Goal: Complete application form

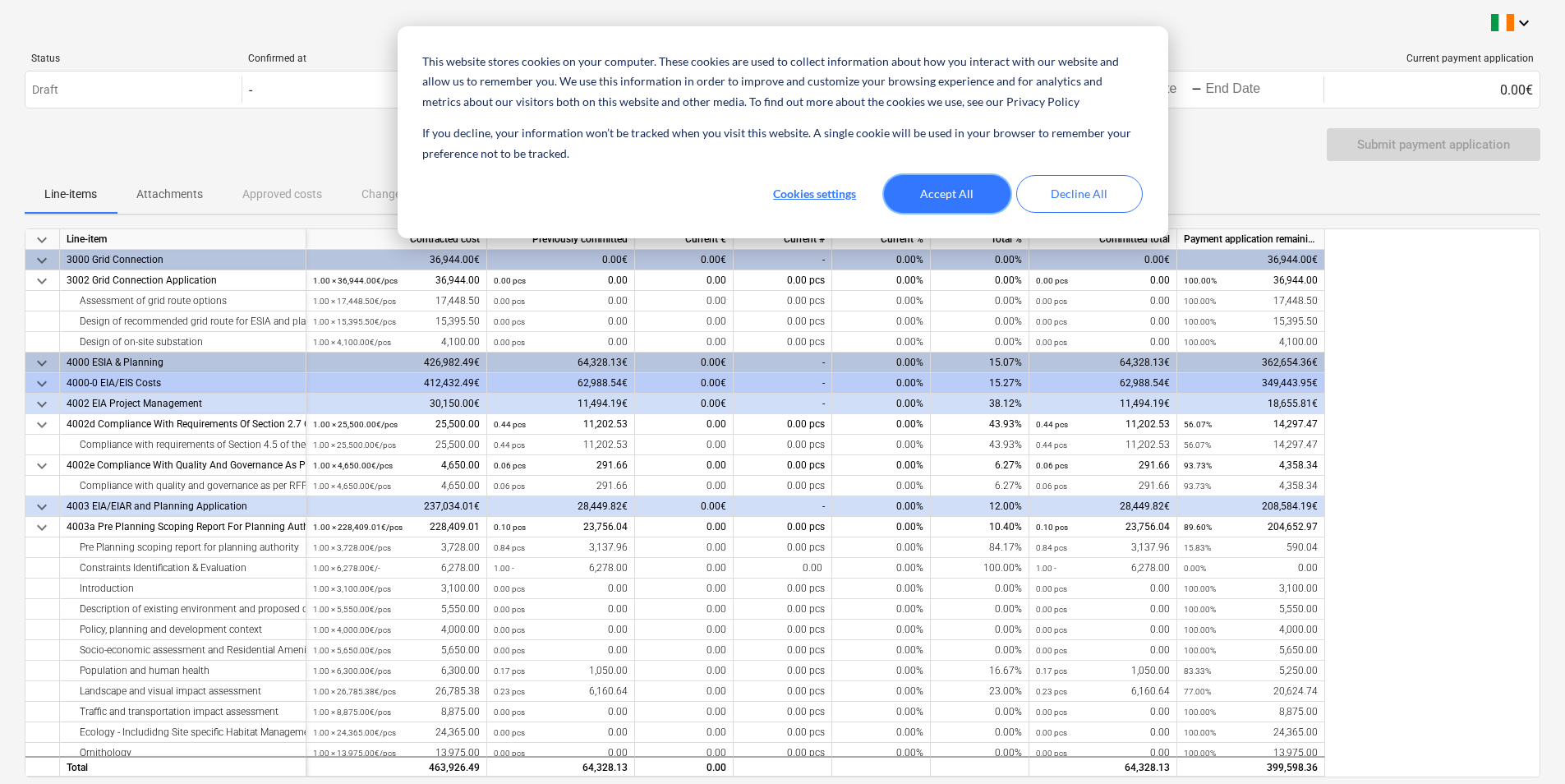
click at [952, 191] on button "Accept All" at bounding box center [947, 194] width 126 height 38
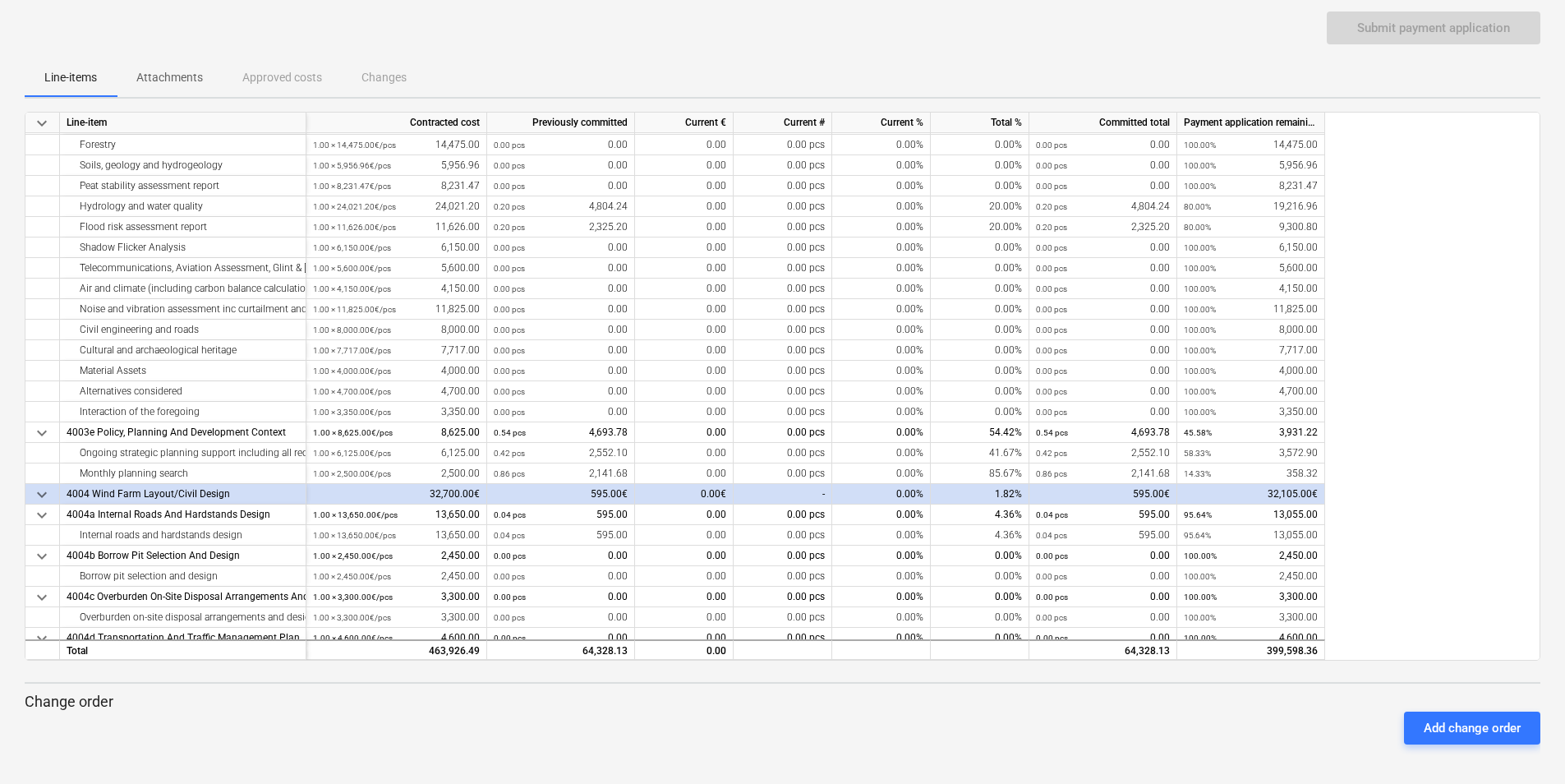
scroll to position [500, 0]
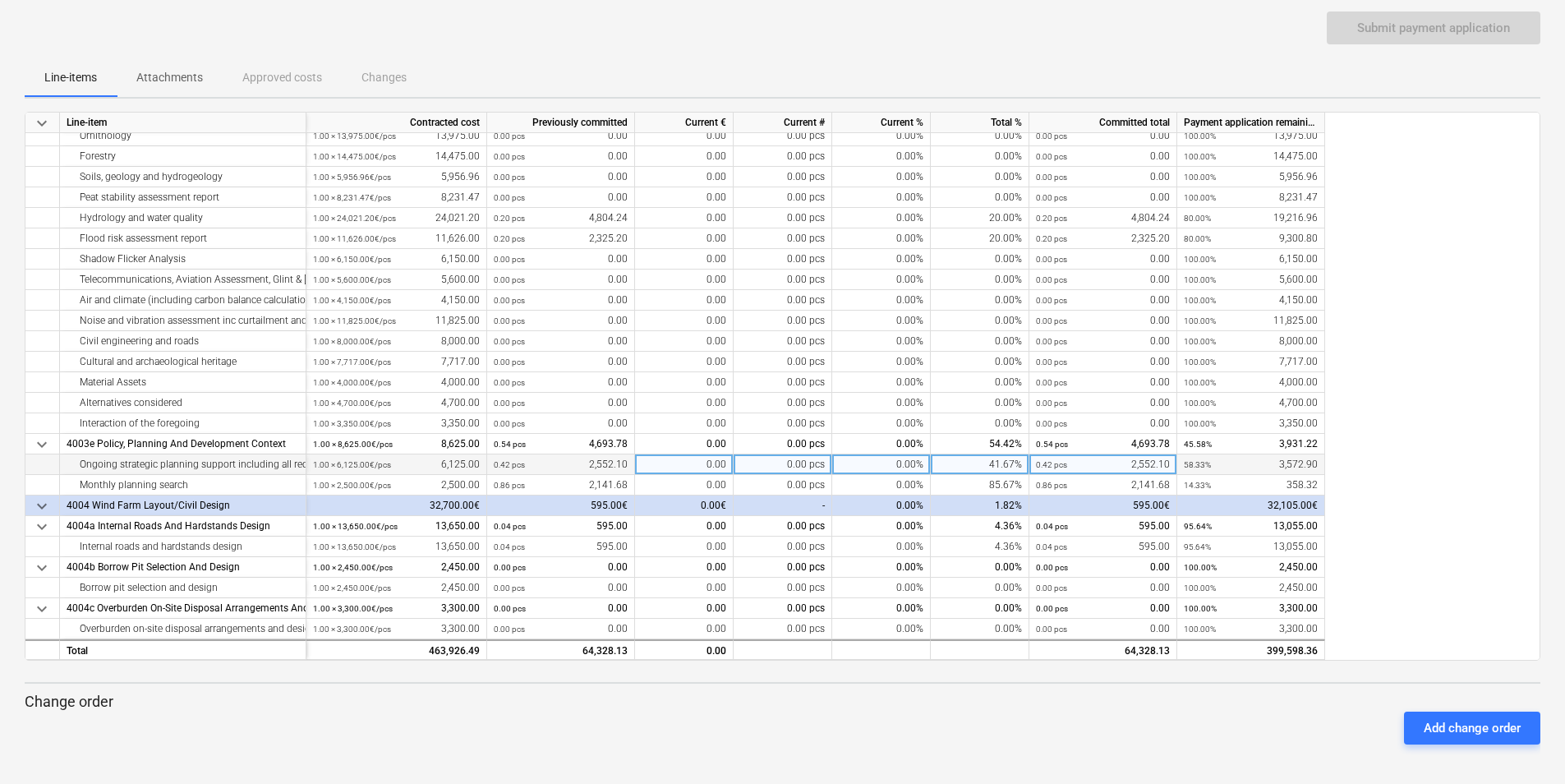
click at [693, 467] on div "0.00" at bounding box center [684, 464] width 99 height 21
type input "210.17"
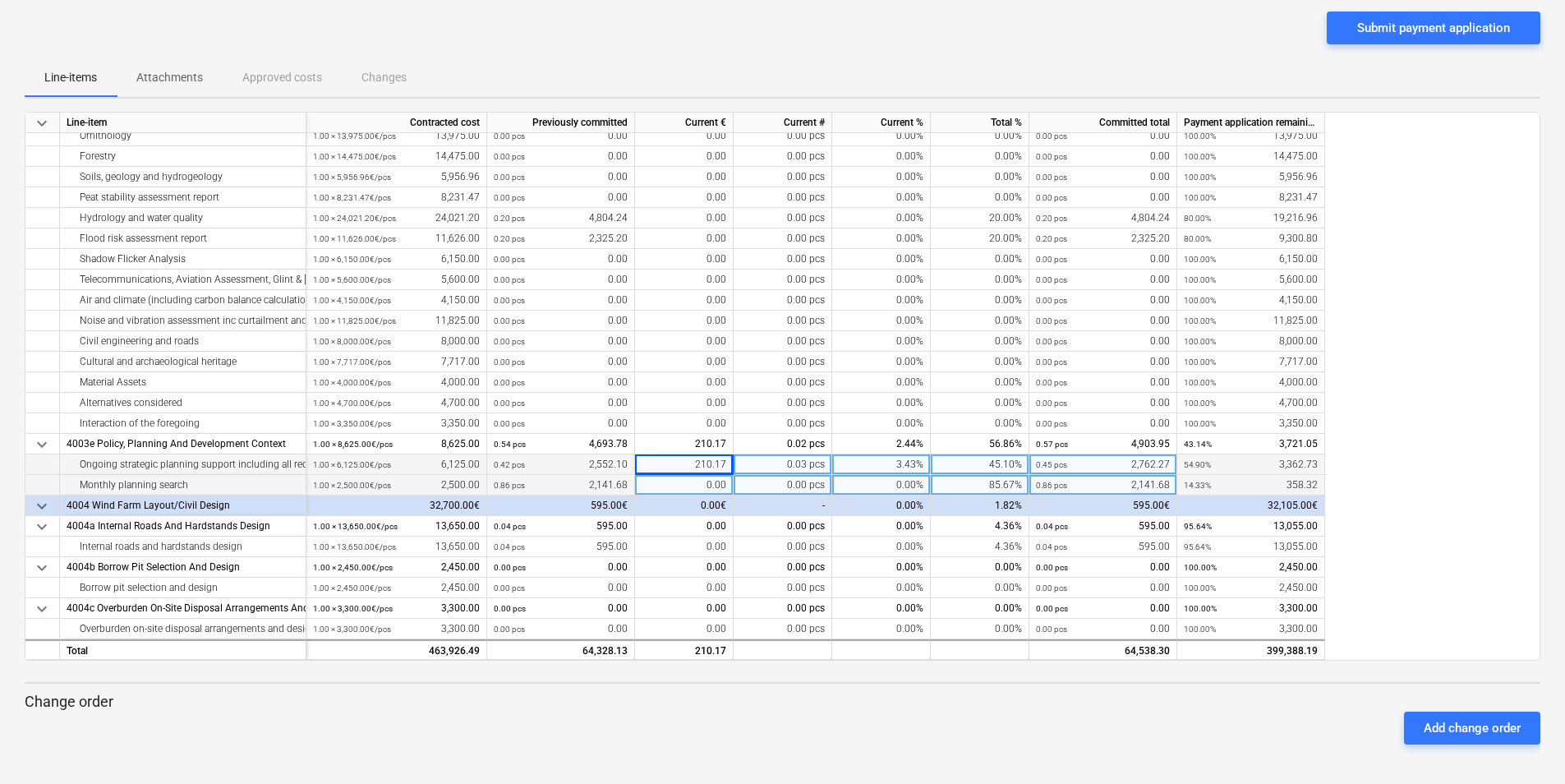
click at [716, 484] on div "0.00" at bounding box center [684, 485] width 99 height 21
type input "21.08"
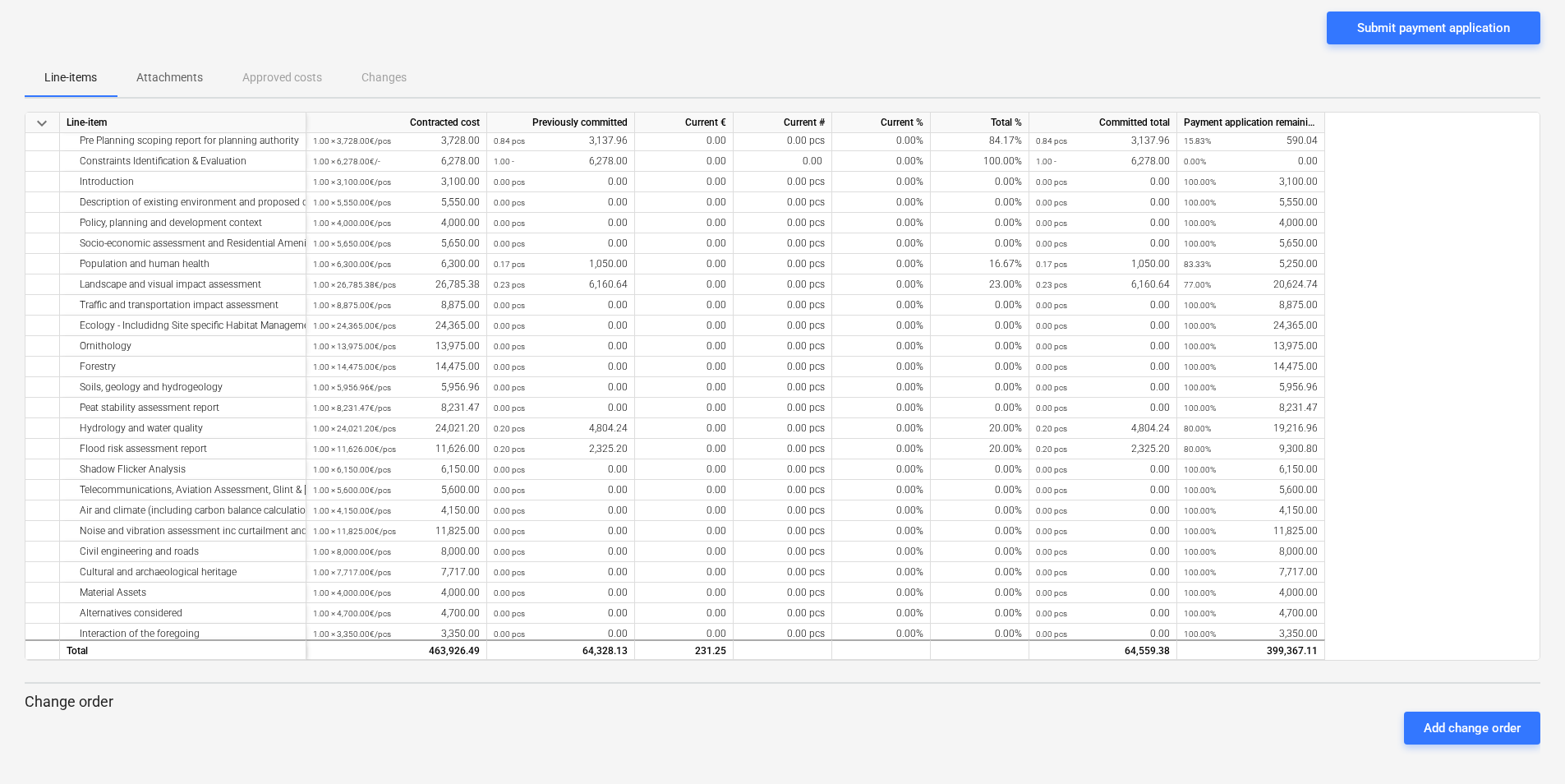
scroll to position [254, 0]
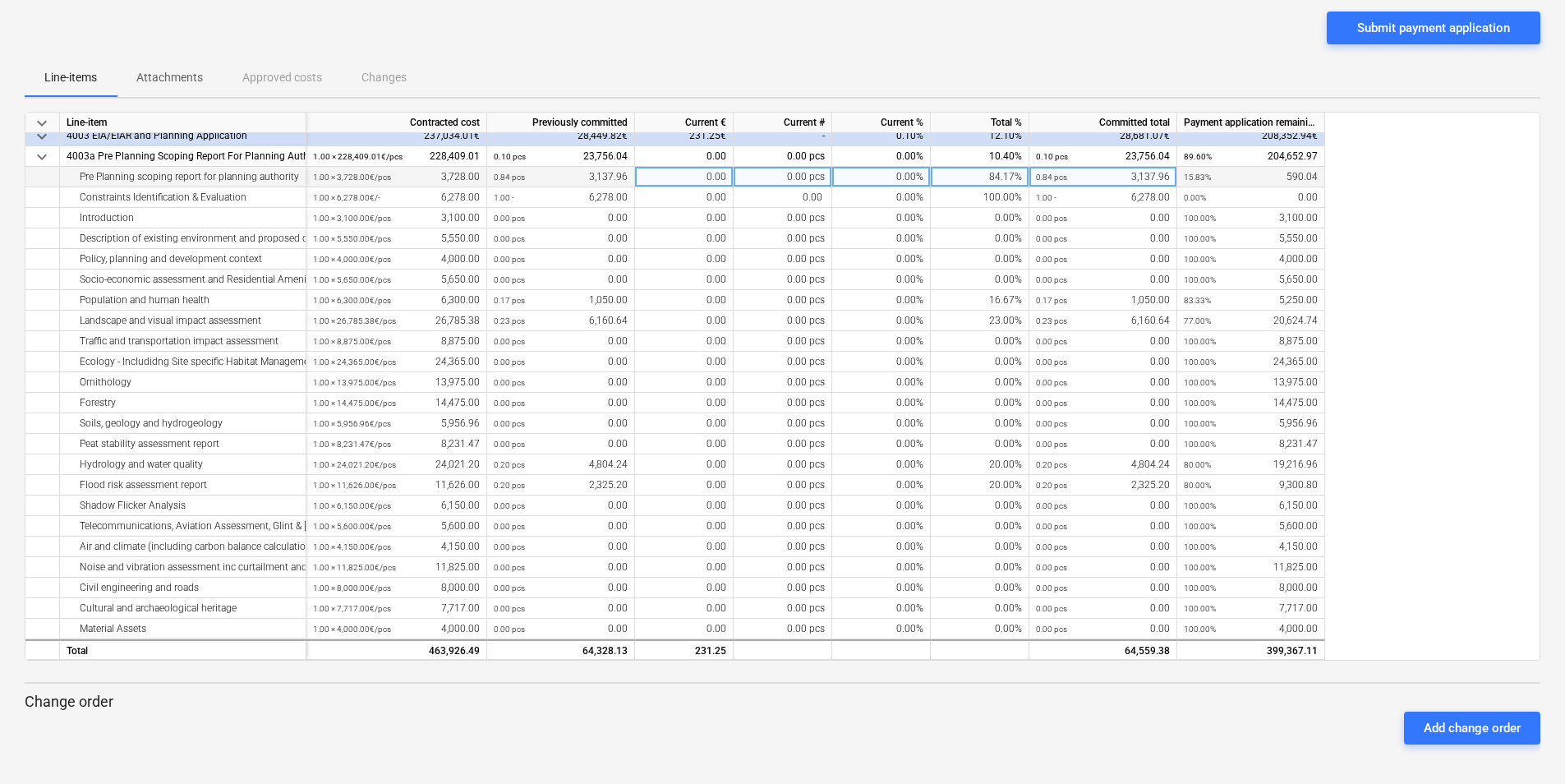
click at [693, 175] on div "0.00" at bounding box center [684, 176] width 99 height 21
type input "28.23"
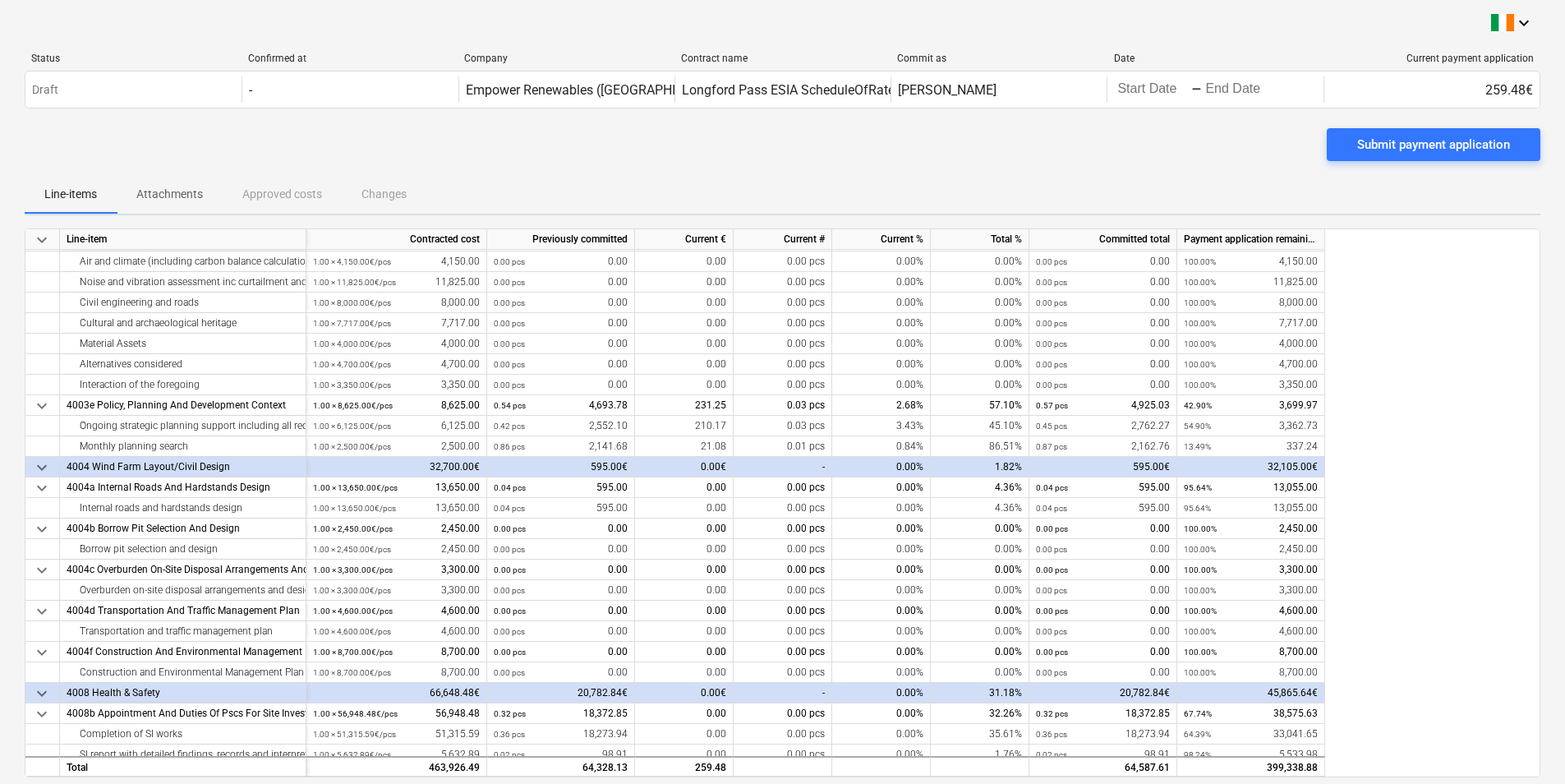
scroll to position [657, 0]
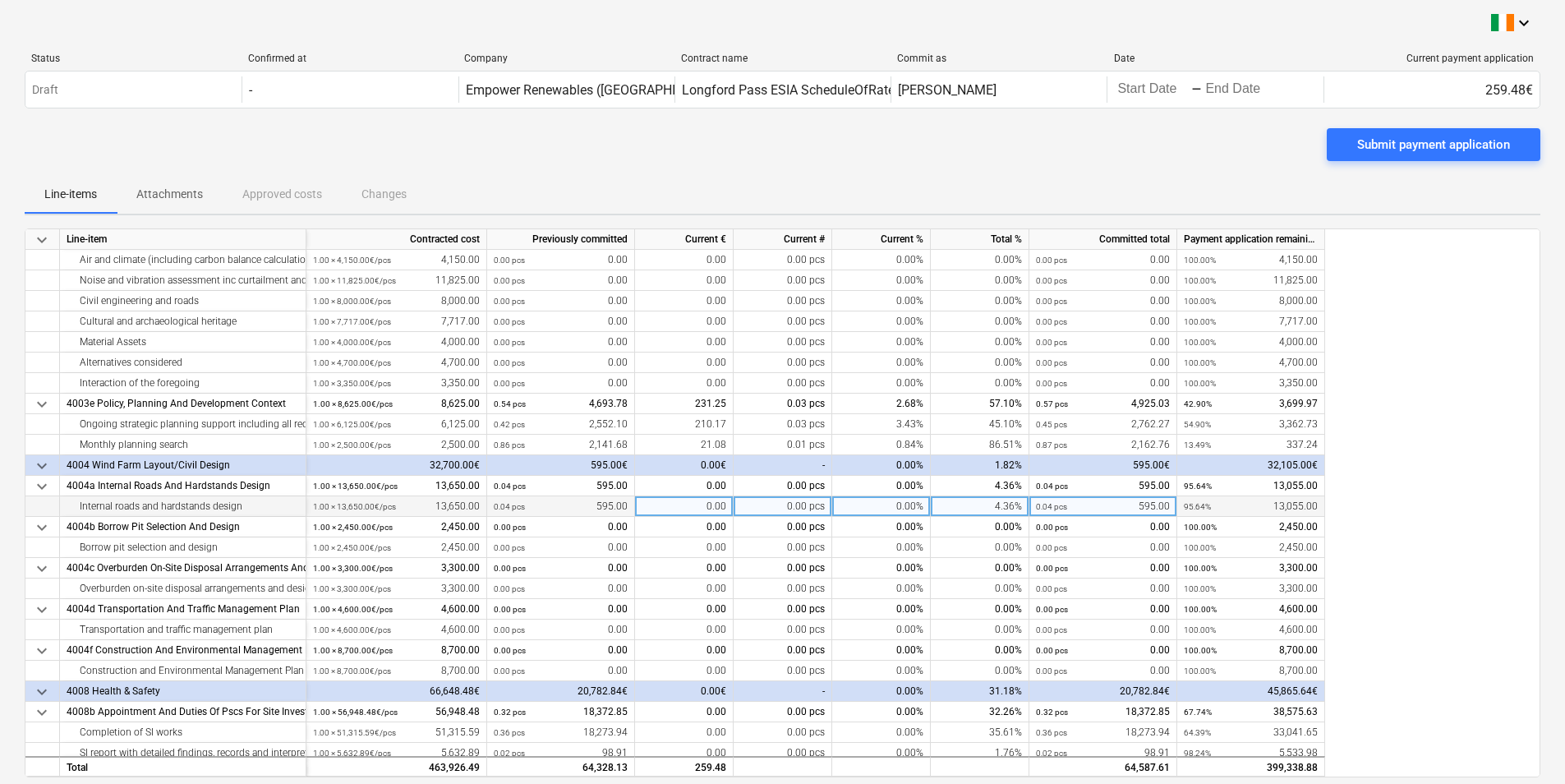
click at [698, 506] on div "0.00" at bounding box center [684, 506] width 99 height 21
type input "701.03"
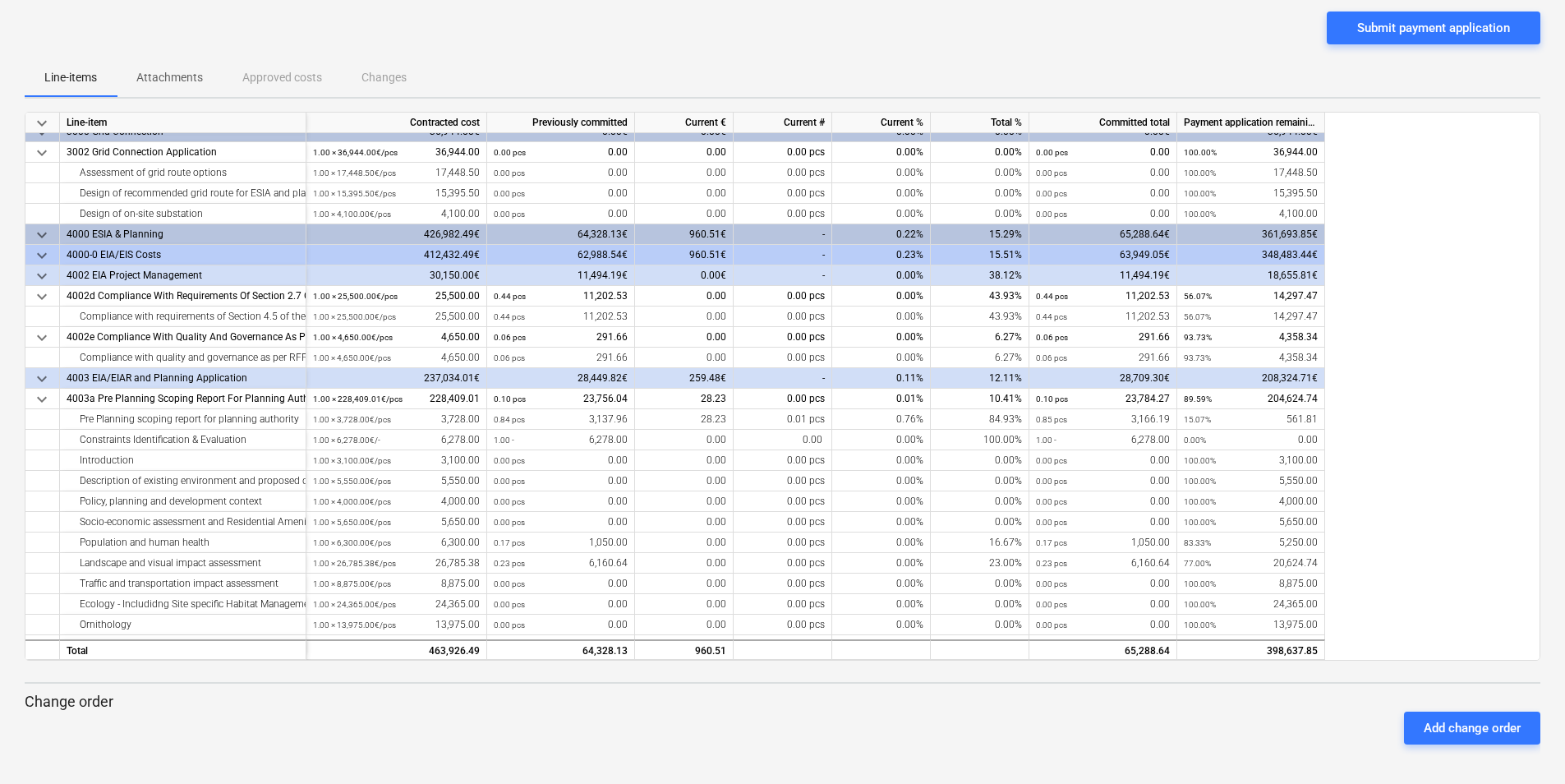
scroll to position [7, 0]
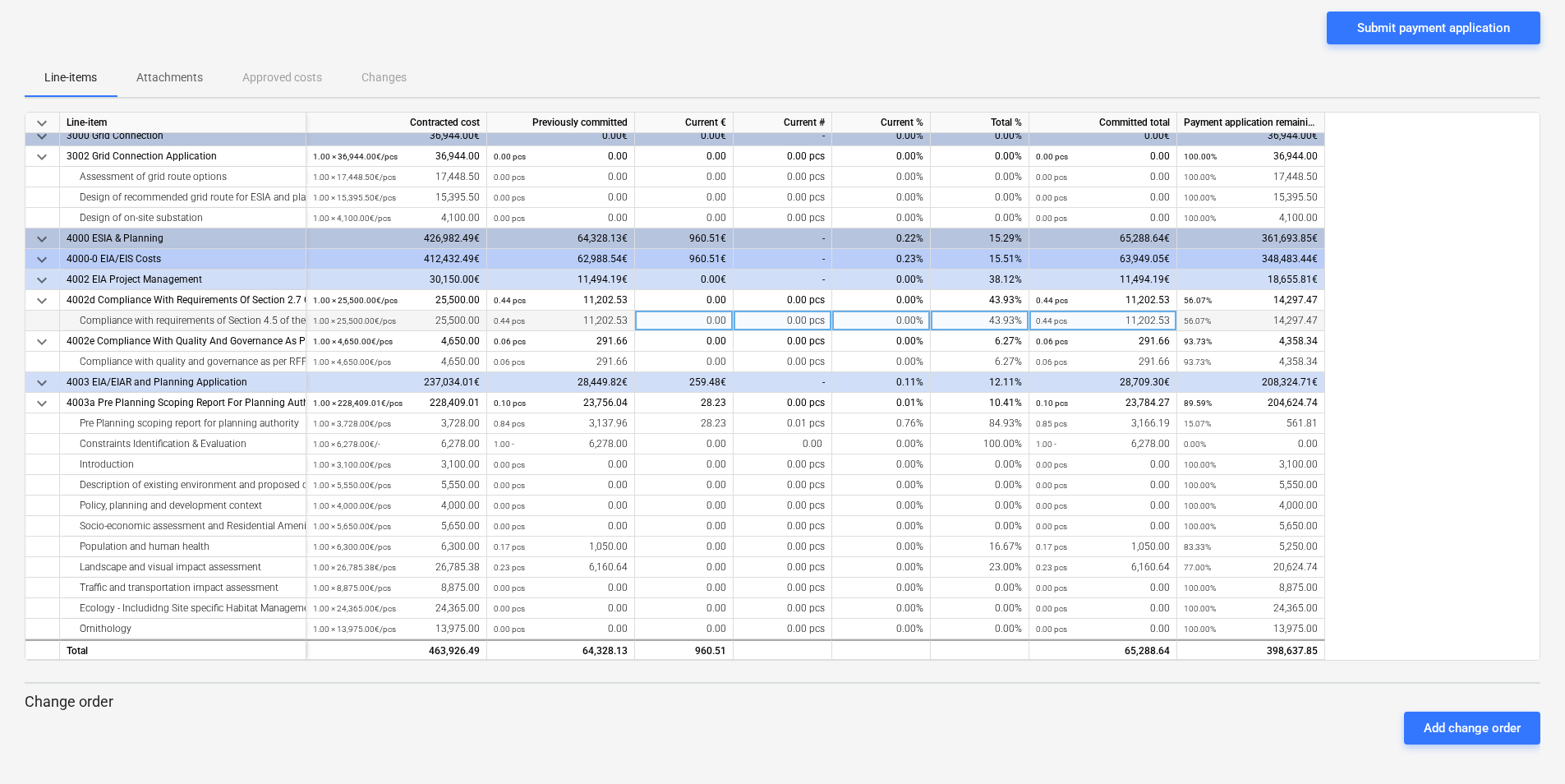
click at [665, 319] on div "0.00" at bounding box center [684, 321] width 99 height 21
type input "841.03"
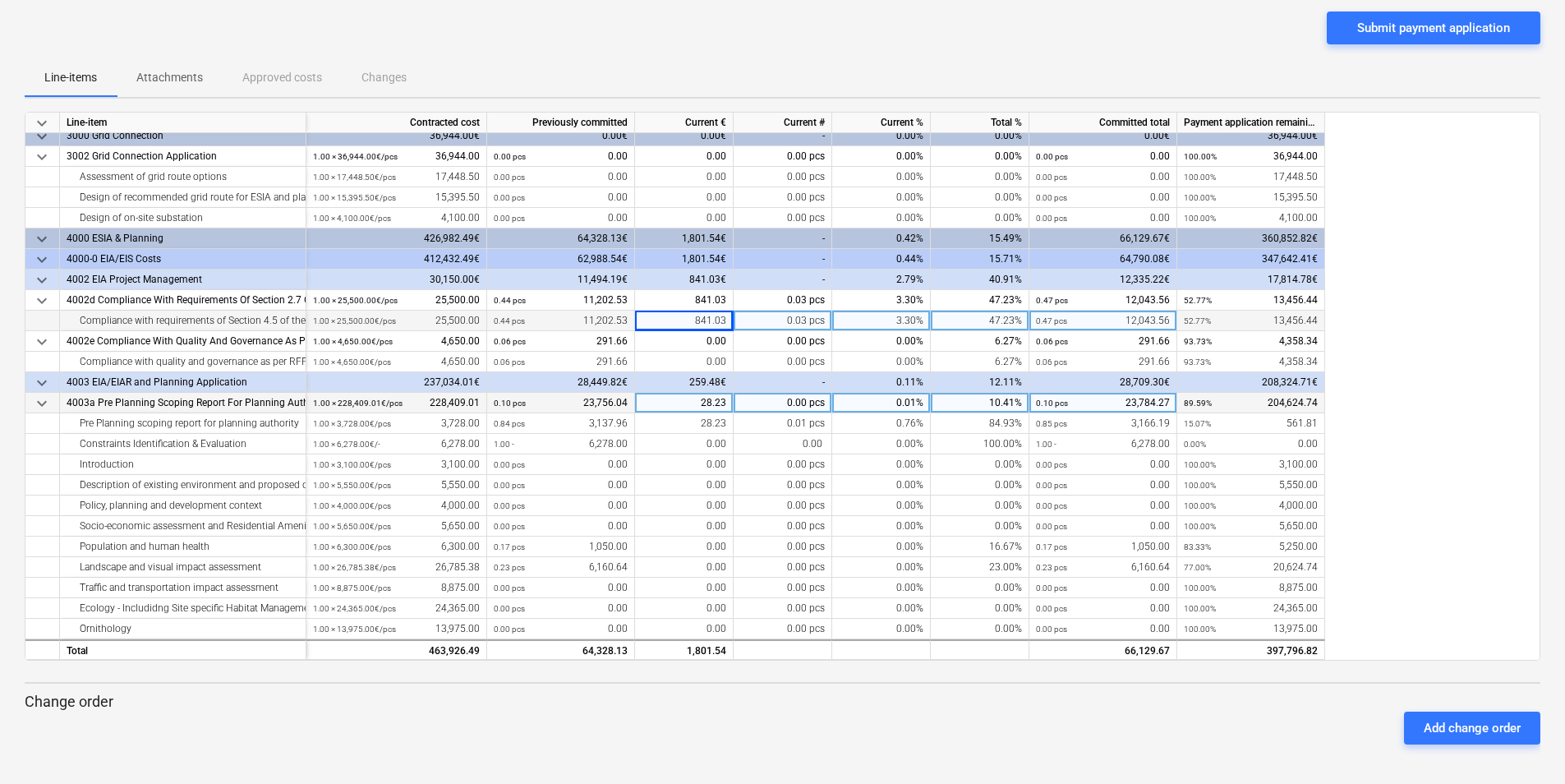
click at [932, 395] on div "10.41%" at bounding box center [980, 402] width 99 height 21
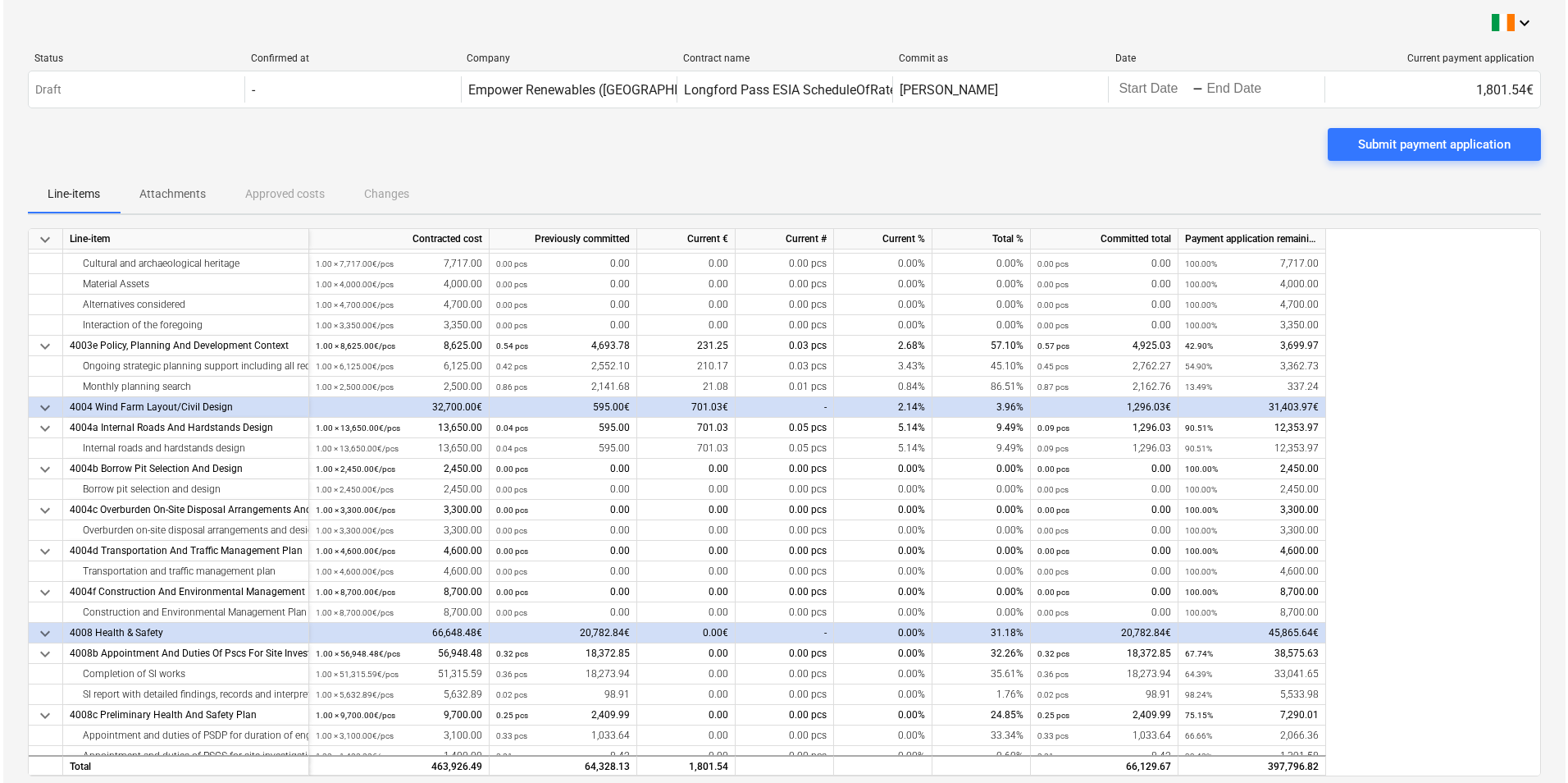
scroll to position [820, 0]
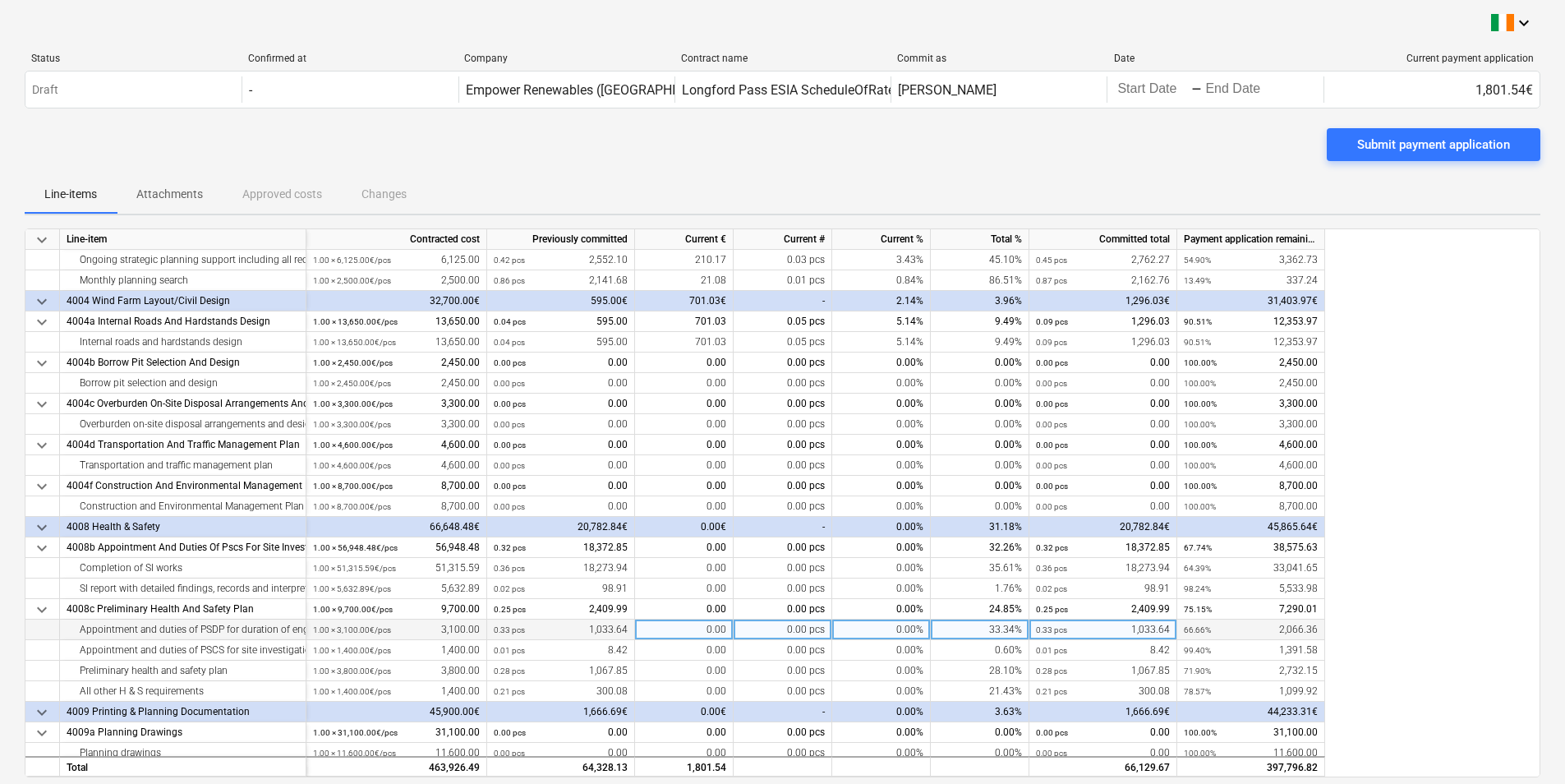
click at [726, 636] on div "0.00" at bounding box center [684, 629] width 99 height 21
type input "63.82"
click at [1441, 139] on div "Submit payment application" at bounding box center [1433, 144] width 153 height 21
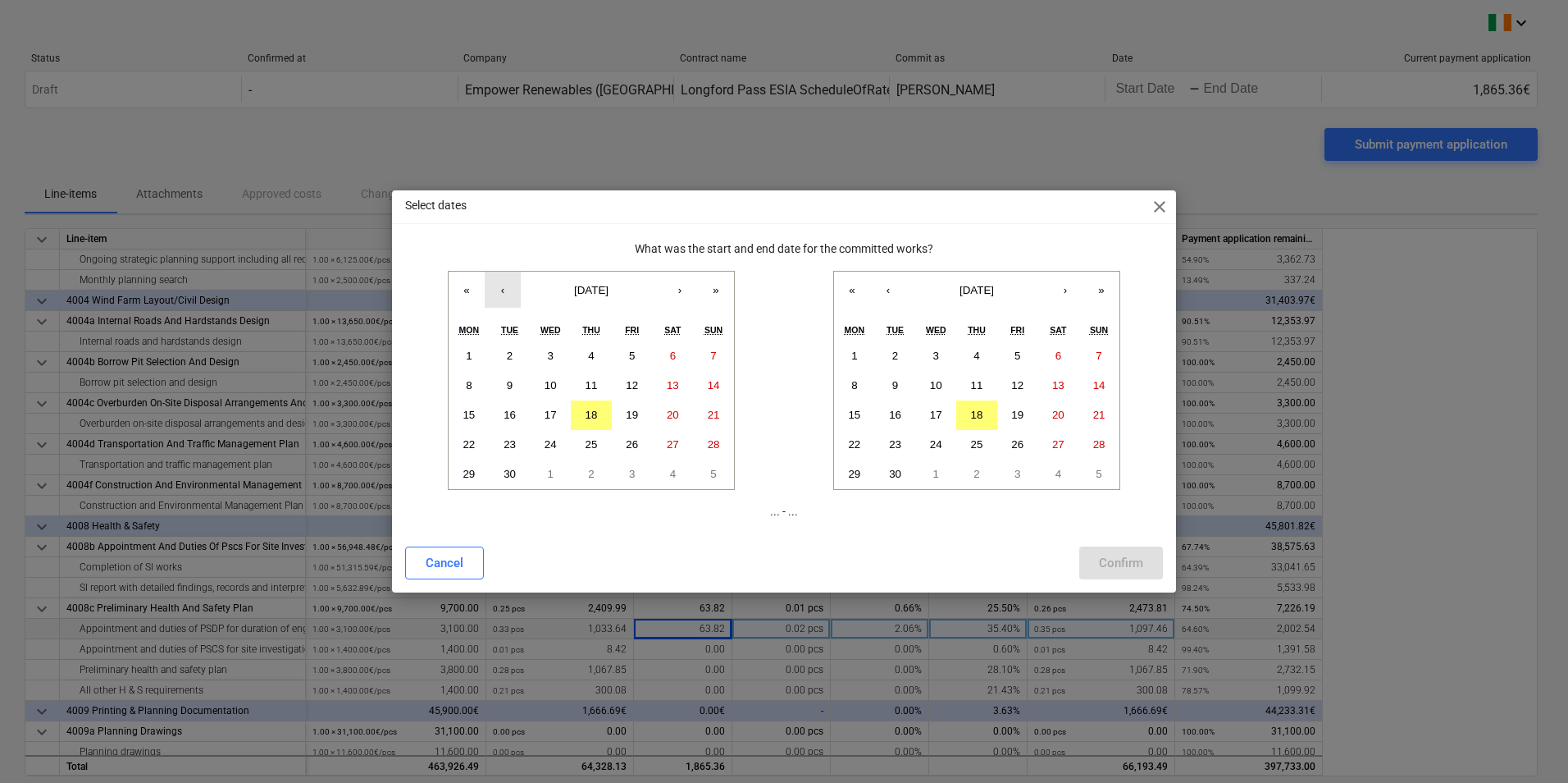
click at [502, 291] on button "‹" at bounding box center [503, 290] width 36 height 36
click at [626, 352] on button "1" at bounding box center [632, 356] width 41 height 30
click at [891, 298] on button "‹" at bounding box center [888, 290] width 36 height 36
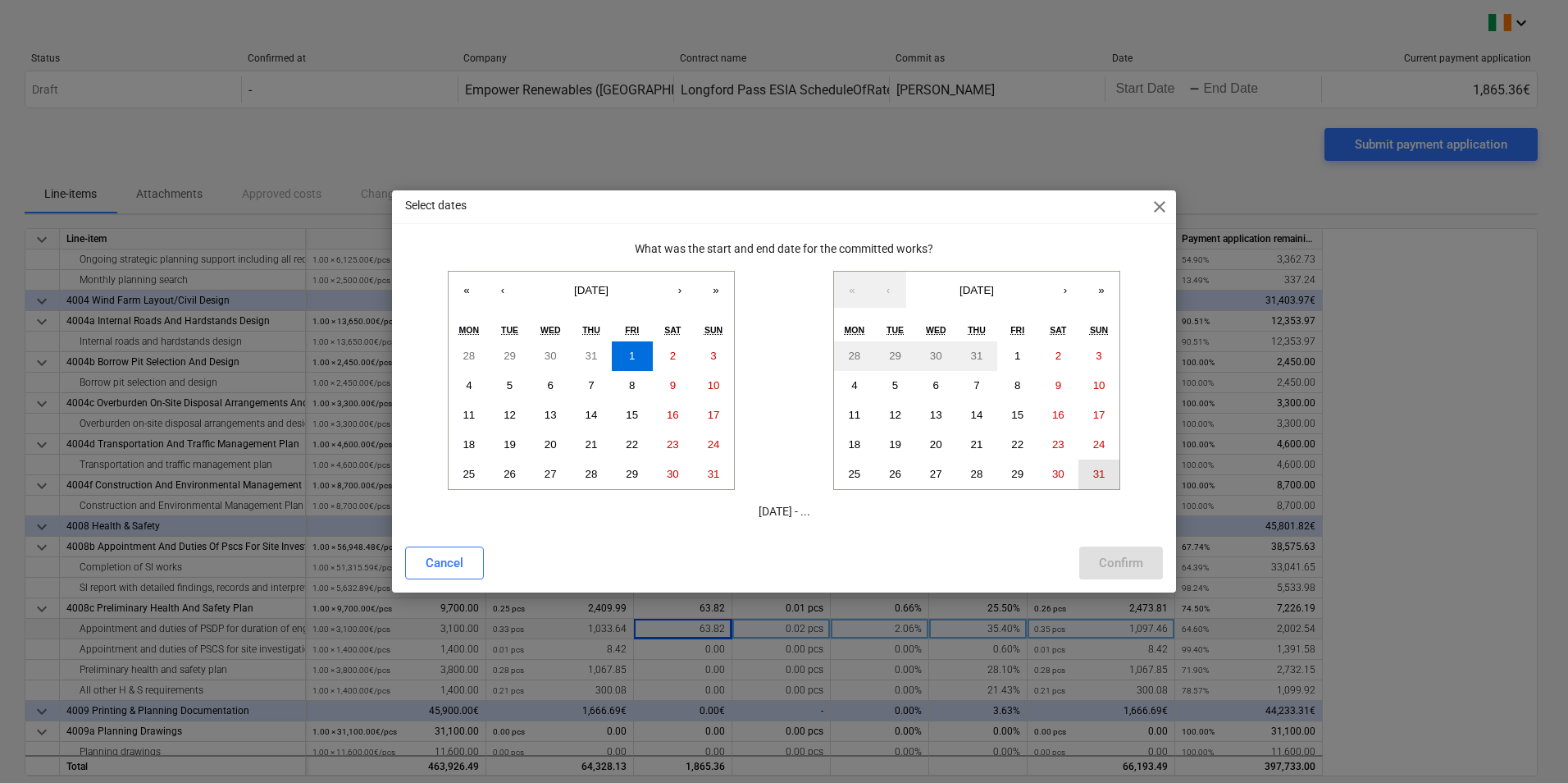
click at [1102, 475] on abbr "31" at bounding box center [1099, 473] width 12 height 12
click at [1128, 557] on div "Confirm" at bounding box center [1121, 563] width 44 height 21
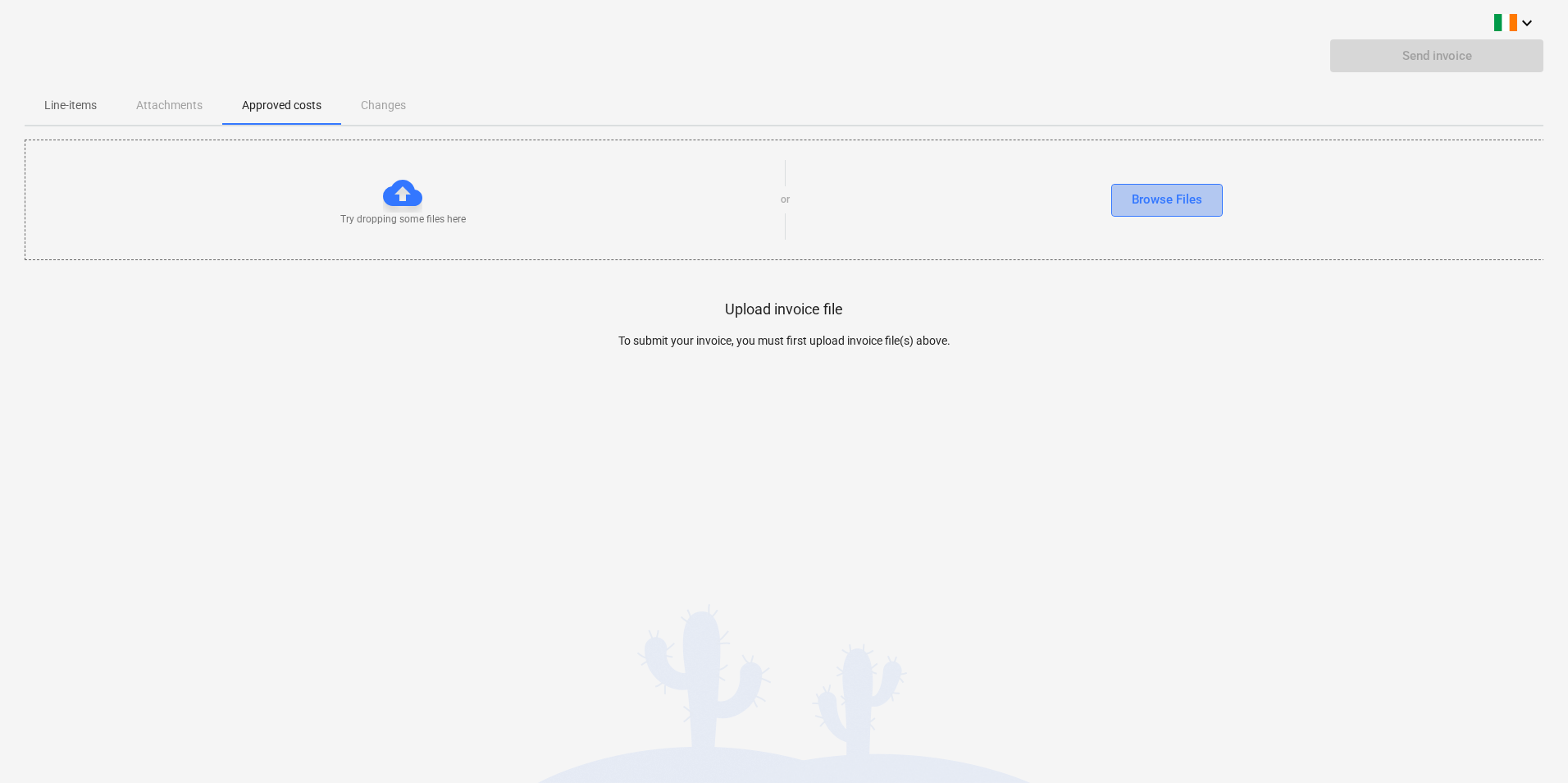
click at [1181, 191] on div "Browse Files" at bounding box center [1167, 199] width 71 height 21
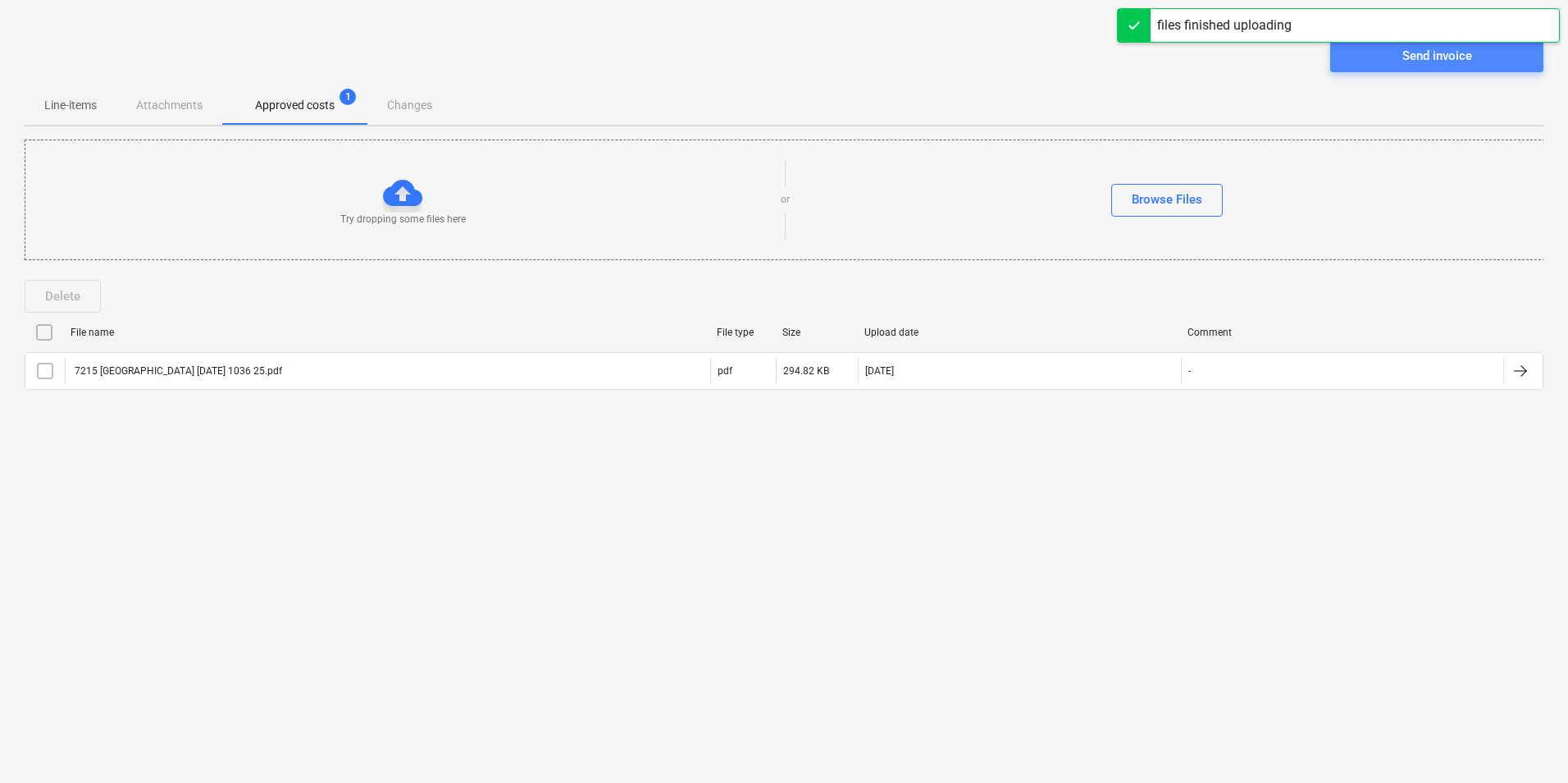
click at [1404, 49] on div "Send invoice" at bounding box center [1437, 56] width 70 height 21
